Goal: Navigation & Orientation: Find specific page/section

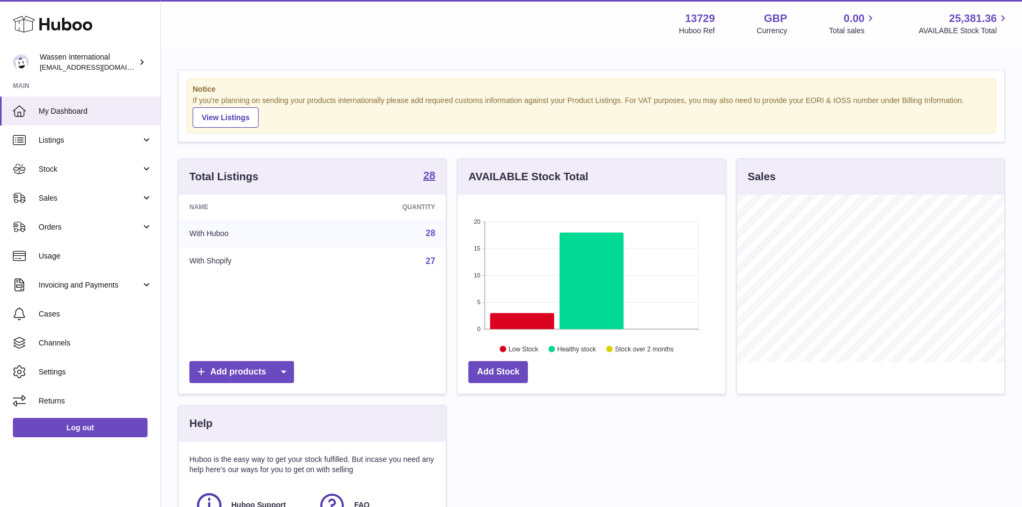
scroll to position [167, 268]
click at [528, 316] on icon at bounding box center [522, 321] width 64 height 16
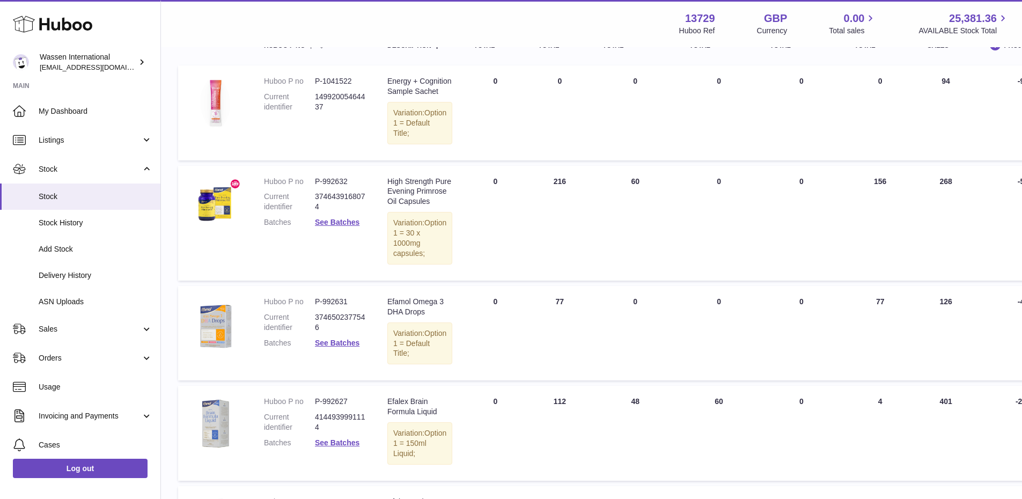
scroll to position [161, 0]
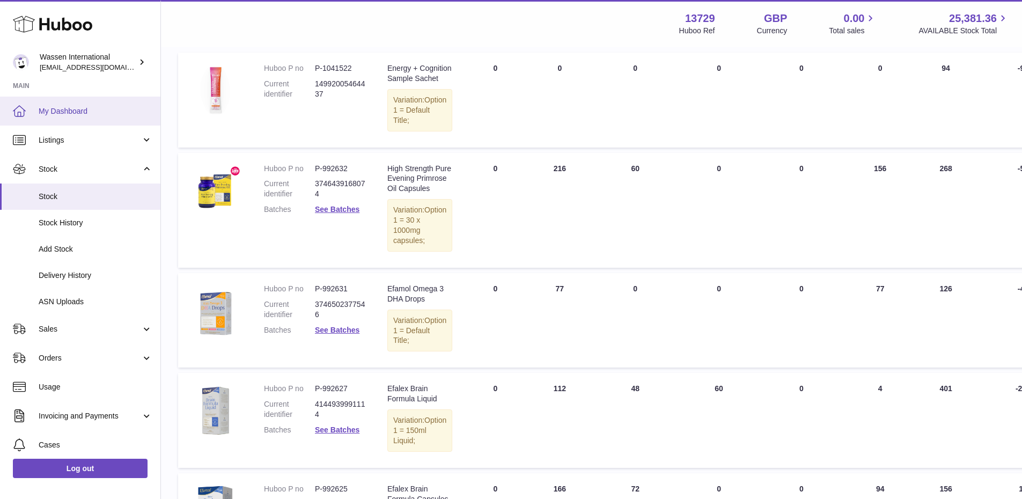
click at [65, 107] on span "My Dashboard" at bounding box center [96, 111] width 114 height 10
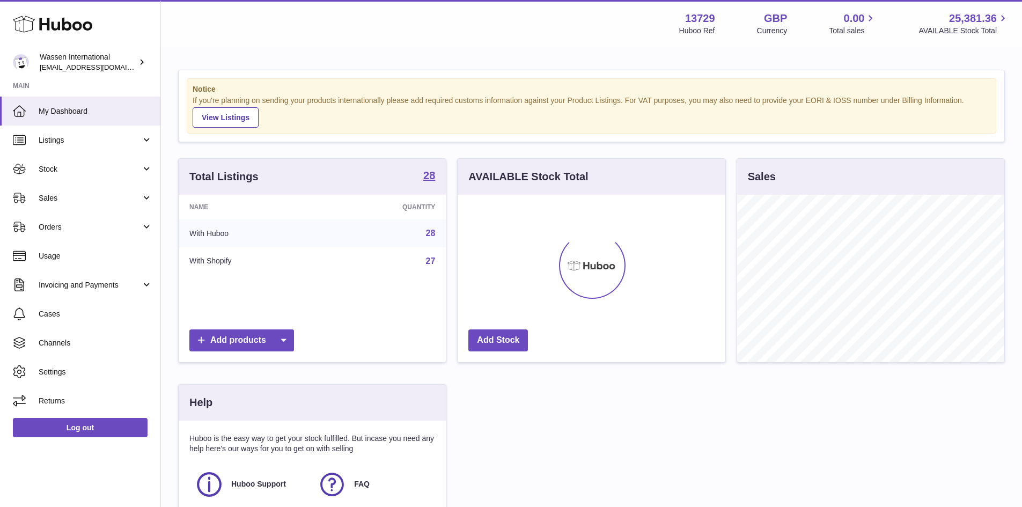
scroll to position [167, 268]
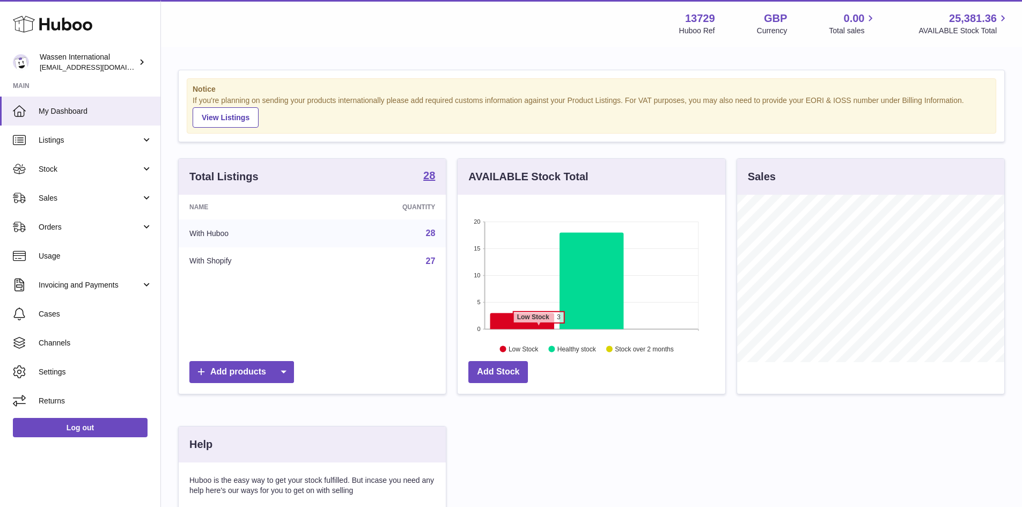
click at [538, 328] on icon at bounding box center [522, 321] width 64 height 16
